Goal: Task Accomplishment & Management: Complete application form

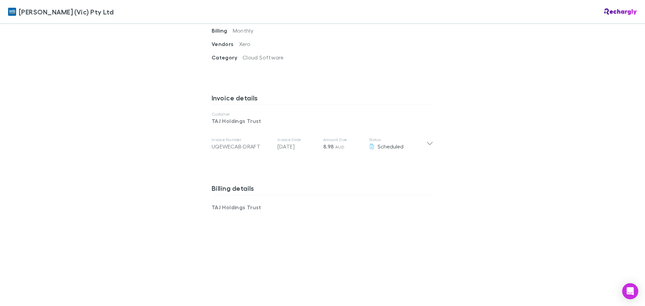
scroll to position [403, 0]
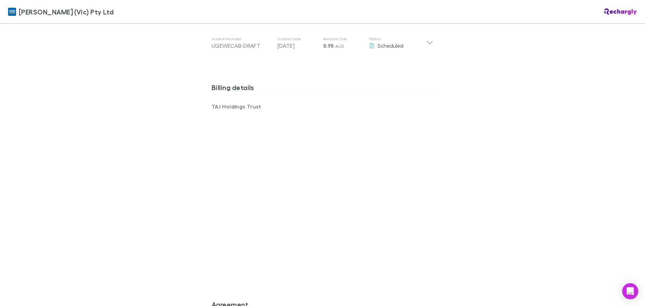
click at [523, 216] on div "[PERSON_NAME] (Vic) Pty Ltd [PERSON_NAME] (Vic) Pty Ltd Software subscriptions …" at bounding box center [322, 153] width 645 height 306
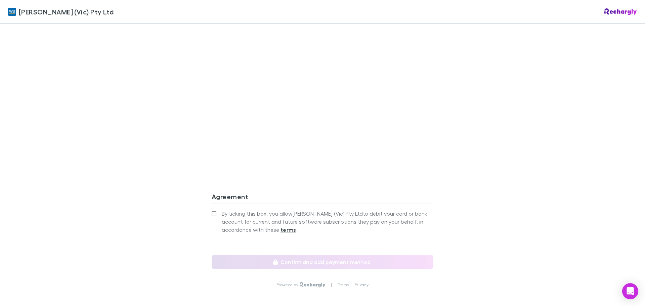
scroll to position [538, 0]
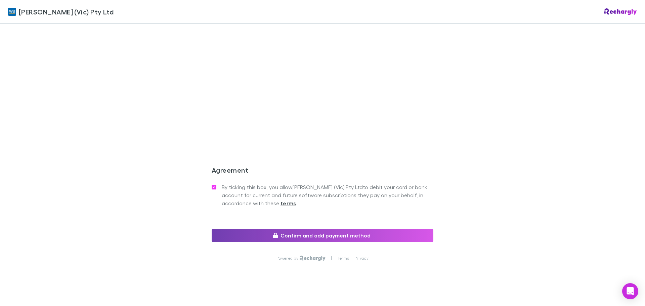
click at [308, 229] on button "Confirm and add payment method" at bounding box center [323, 235] width 222 height 13
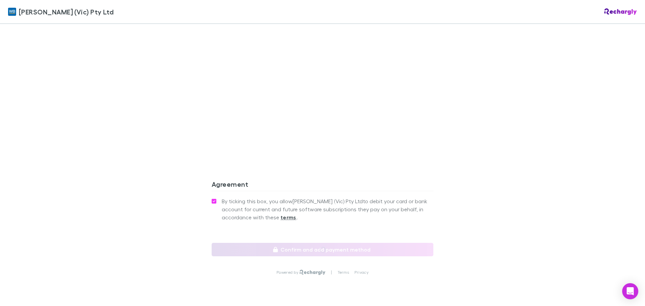
scroll to position [538, 0]
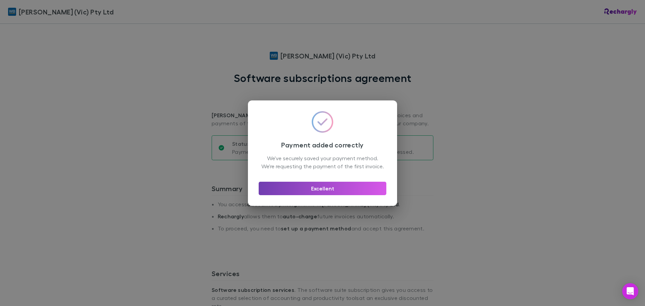
click at [324, 195] on button "Excellent" at bounding box center [323, 188] width 128 height 13
